Goal: Information Seeking & Learning: Learn about a topic

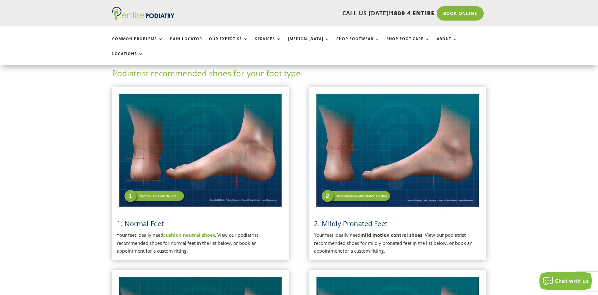
scroll to position [223, 0]
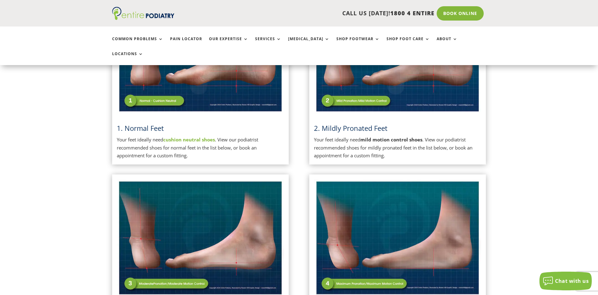
click at [364, 68] on img at bounding box center [397, 55] width 167 height 118
click at [348, 89] on img at bounding box center [397, 55] width 167 height 118
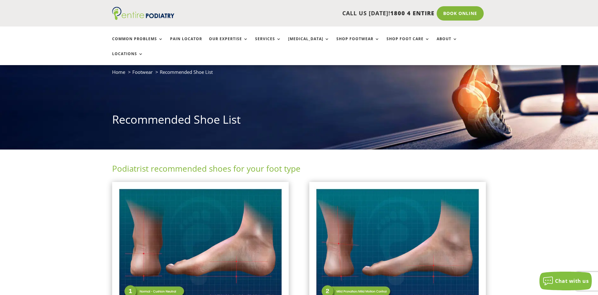
scroll to position [159, 0]
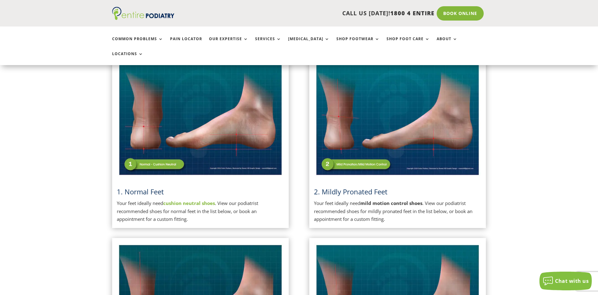
click at [267, 105] on img at bounding box center [200, 119] width 167 height 118
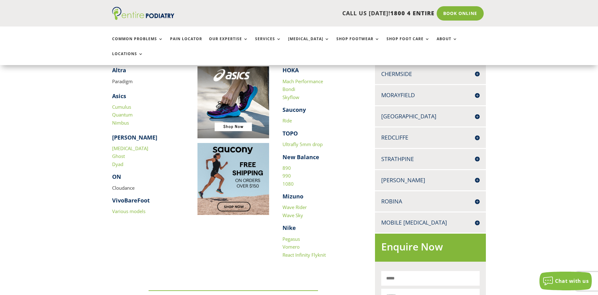
scroll to position [191, 0]
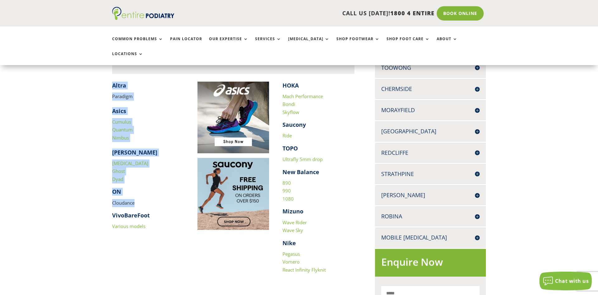
drag, startPoint x: 134, startPoint y: 188, endPoint x: 108, endPoint y: 184, distance: 26.7
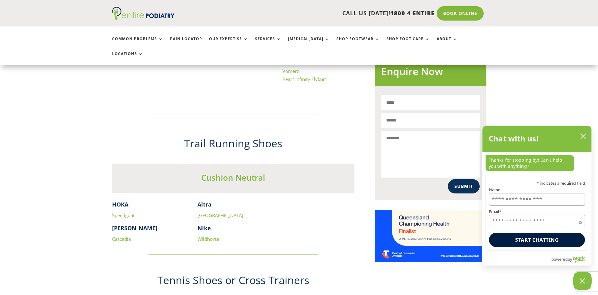
scroll to position [477, 0]
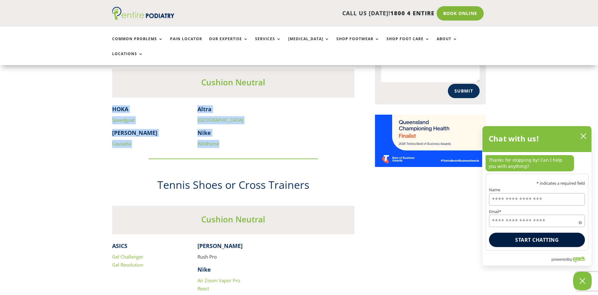
drag, startPoint x: 238, startPoint y: 132, endPoint x: 168, endPoint y: 129, distance: 70.2
click at [185, 129] on div "HOKA Speedgoat [PERSON_NAME] Cascadia [GEOGRAPHIC_DATA] Nike Wildhorse" at bounding box center [233, 126] width 242 height 42
click at [164, 140] on p "Cascadia" at bounding box center [148, 144] width 72 height 8
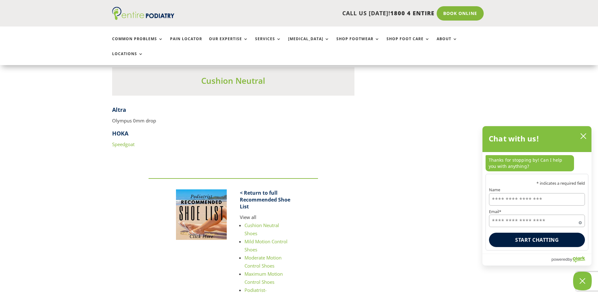
scroll to position [699, 0]
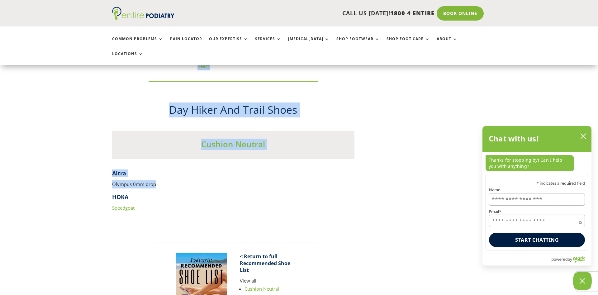
drag, startPoint x: 163, startPoint y: 170, endPoint x: 93, endPoint y: 167, distance: 69.2
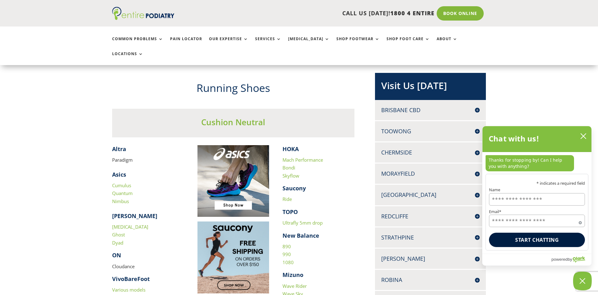
scroll to position [159, 0]
